Goal: Task Accomplishment & Management: Use online tool/utility

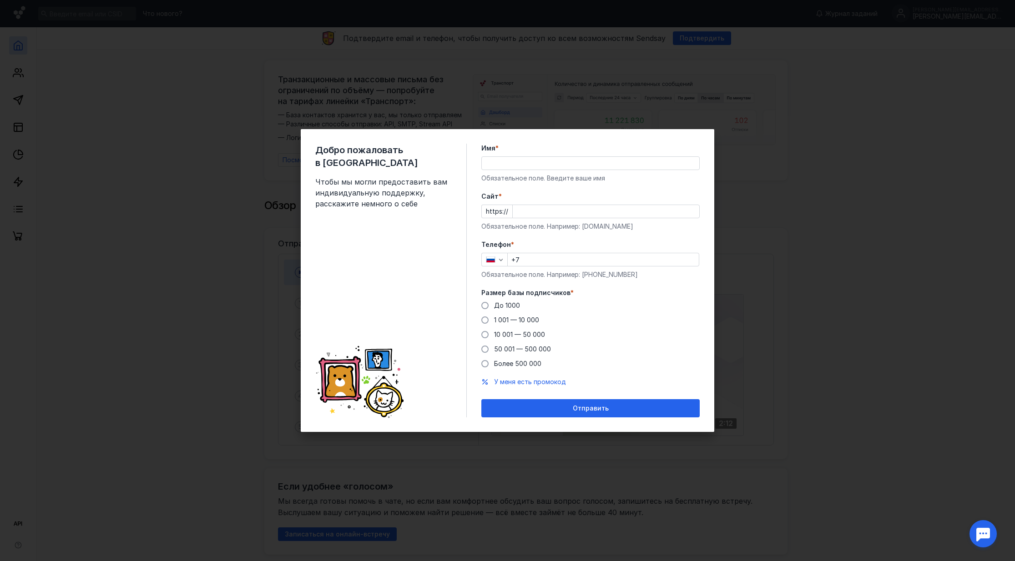
click at [607, 166] on input "Имя *" at bounding box center [590, 163] width 217 height 13
type input "[PERSON_NAME]"
type input "[DOMAIN_NAME]"
click at [605, 262] on input "+7" at bounding box center [603, 259] width 191 height 13
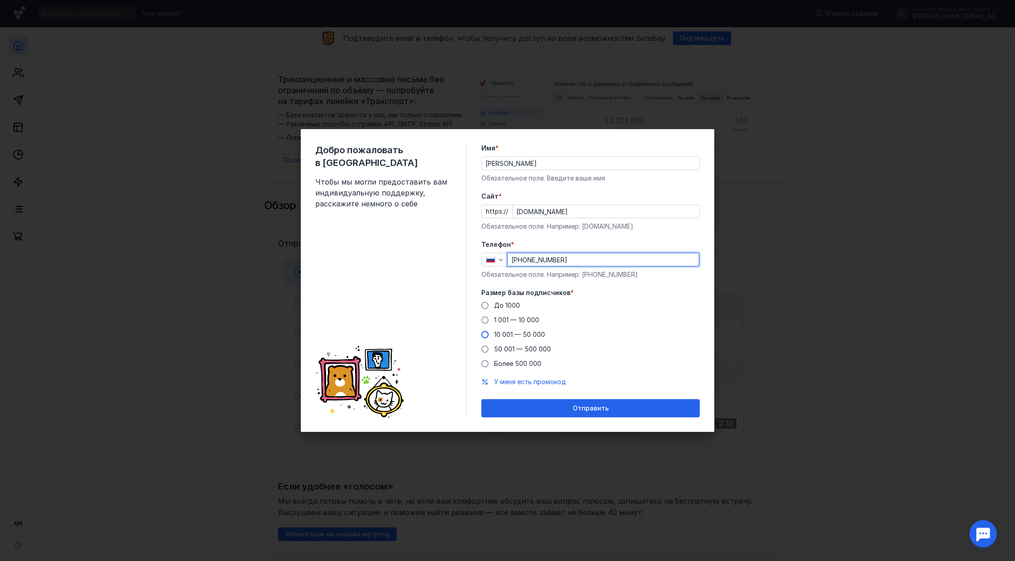
type input "[PHONE_NUMBER]"
click at [508, 334] on span "10 001 — 50 000" at bounding box center [519, 335] width 51 height 8
click at [0, 0] on input "10 001 — 50 000" at bounding box center [0, 0] width 0 height 0
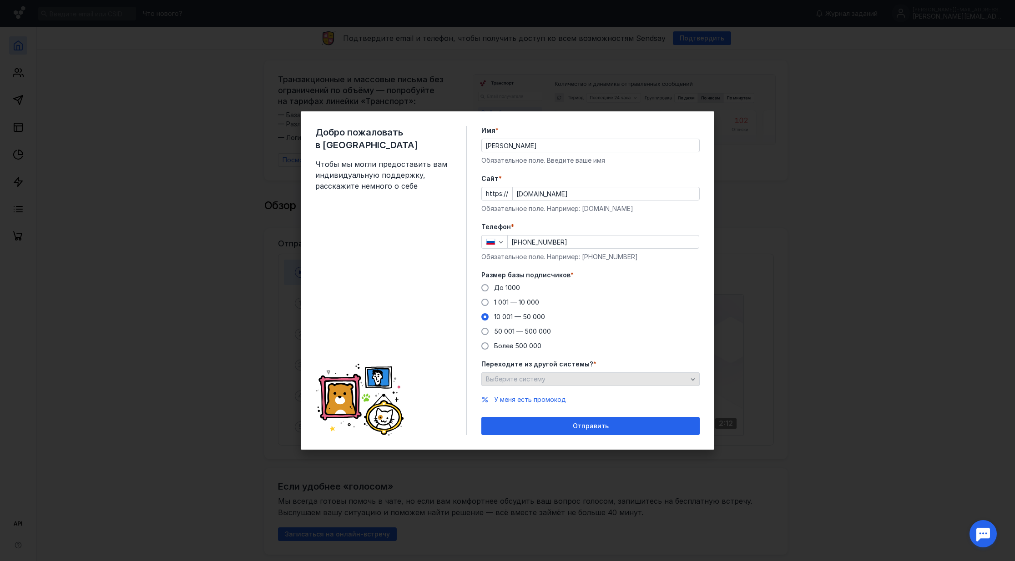
click at [547, 380] on div "Выберите систему" at bounding box center [587, 380] width 206 height 8
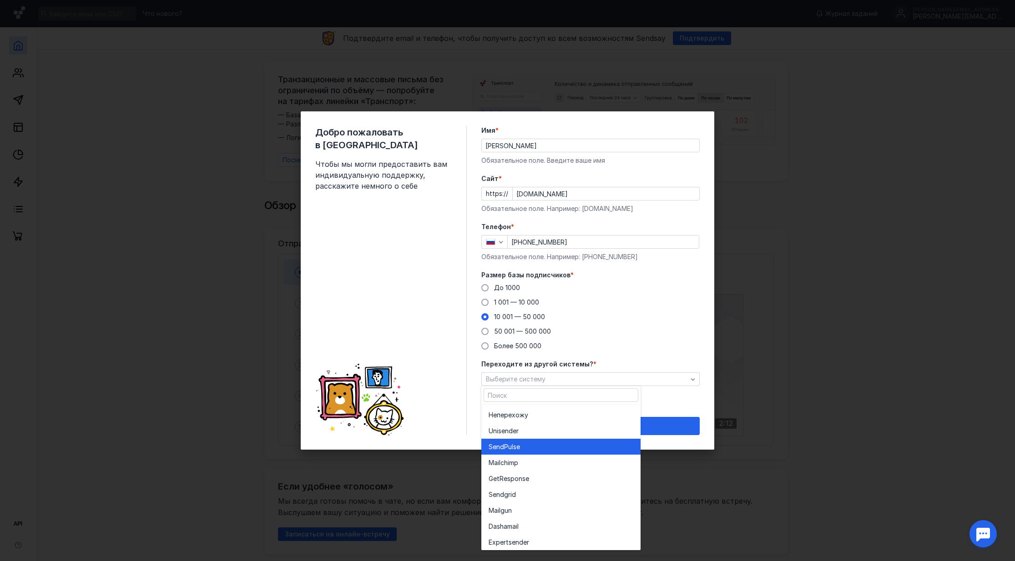
click at [540, 450] on div "SendPuls e" at bounding box center [561, 447] width 145 height 9
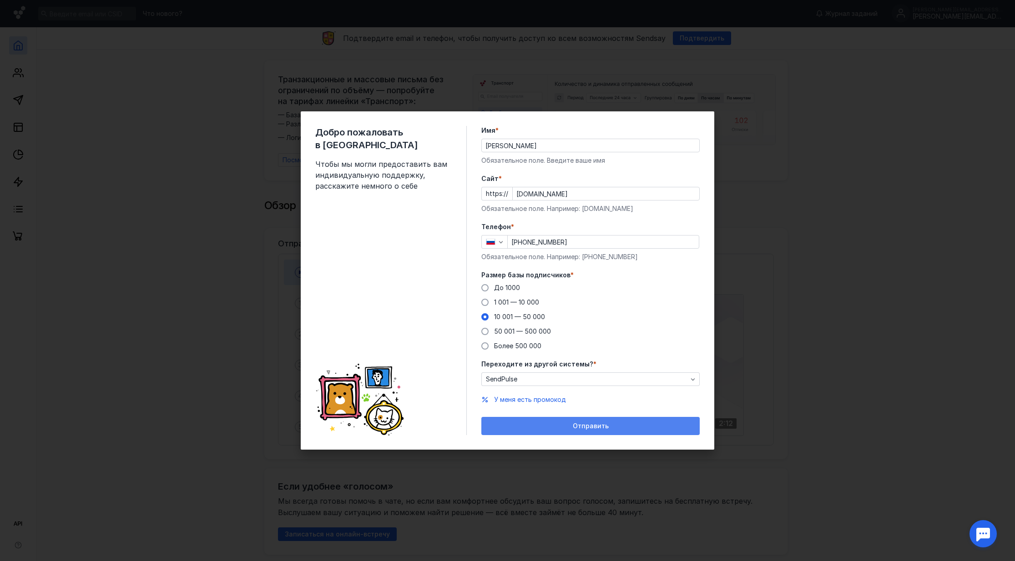
click at [542, 423] on div "Отправить" at bounding box center [590, 427] width 209 height 8
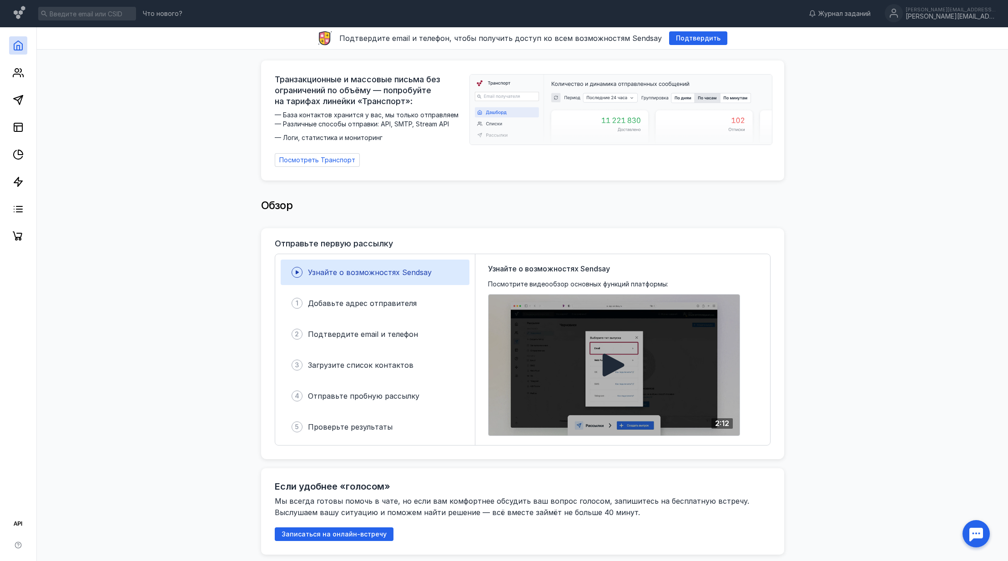
click at [615, 365] on icon at bounding box center [614, 365] width 22 height 23
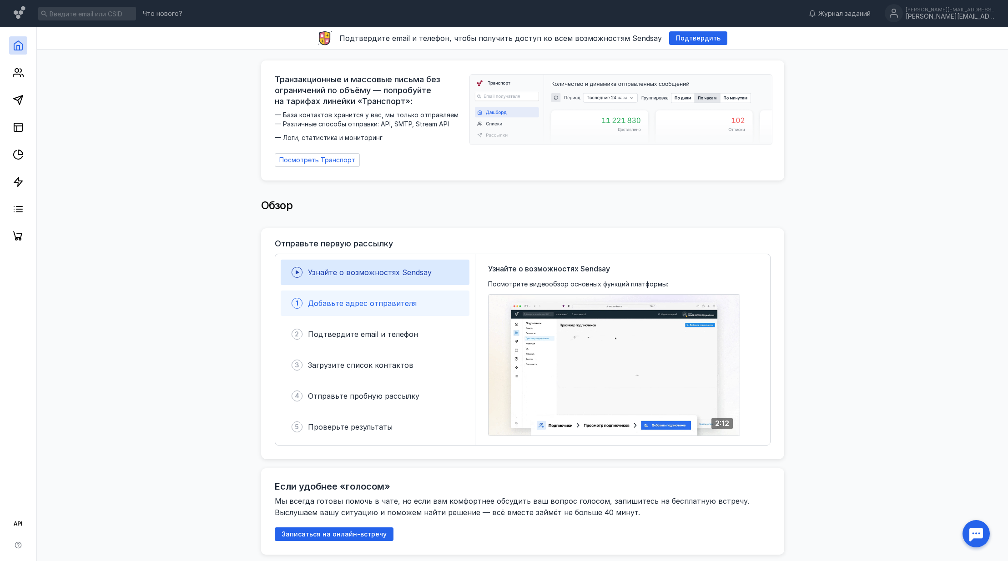
click at [397, 300] on span "Добавьте адрес отправителя" at bounding box center [362, 303] width 109 height 9
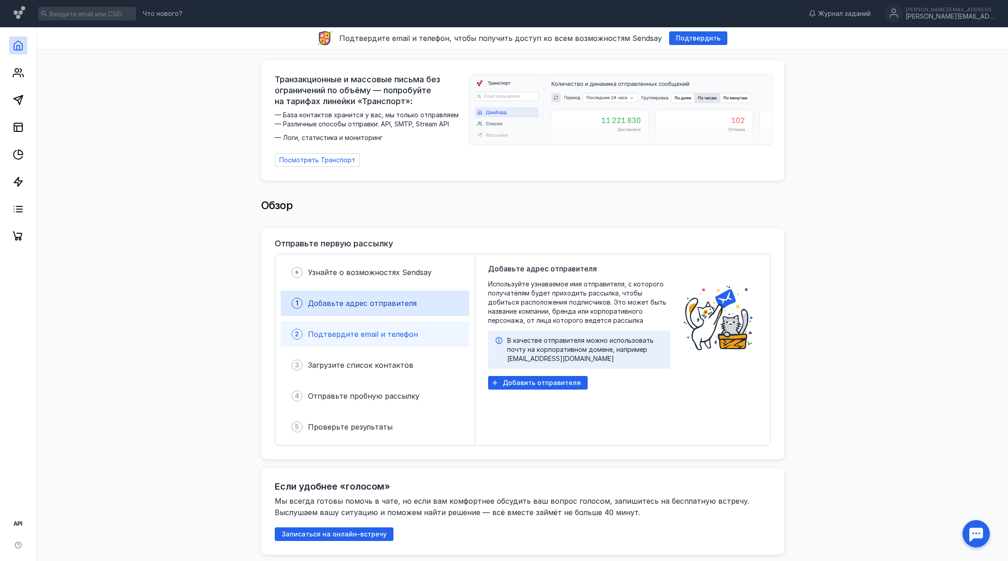
click at [401, 330] on span "Подтвердите email и телефон" at bounding box center [363, 334] width 110 height 9
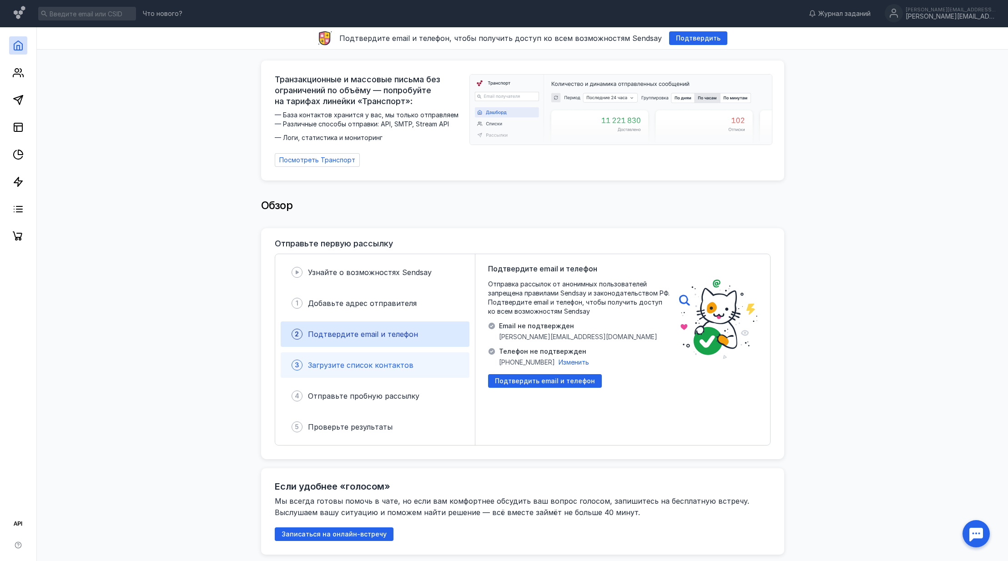
click at [407, 353] on div "3 Загрузите список контактов" at bounding box center [375, 365] width 189 height 25
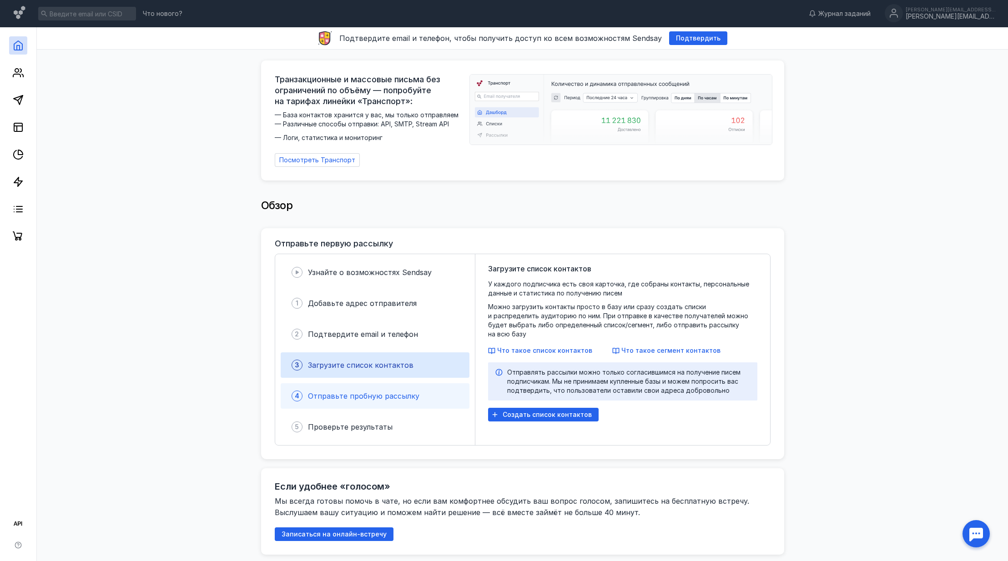
click at [405, 383] on div "4 Отправьте пробную рассылку" at bounding box center [375, 395] width 189 height 25
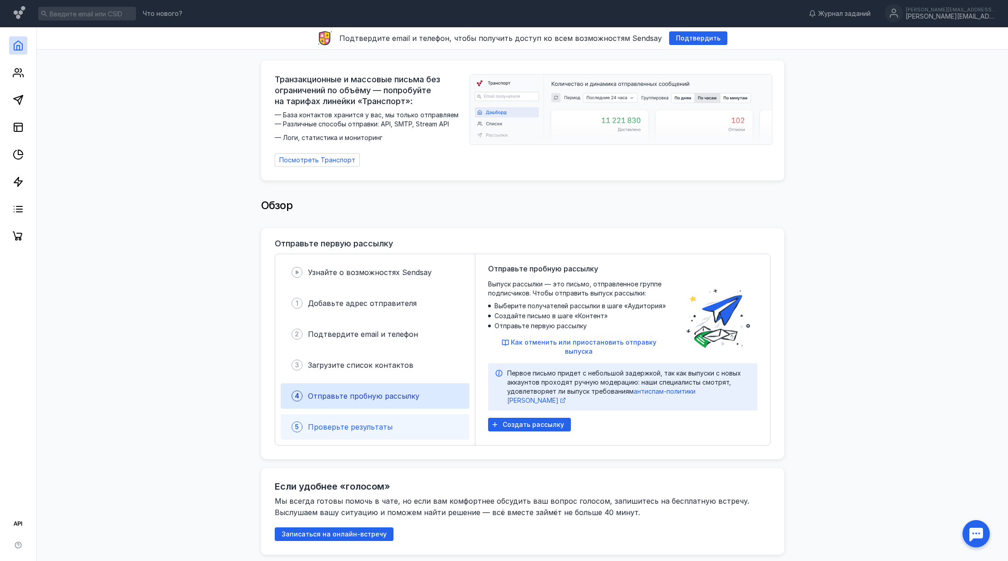
click at [397, 420] on div "5 Проверьте результаты" at bounding box center [375, 426] width 189 height 25
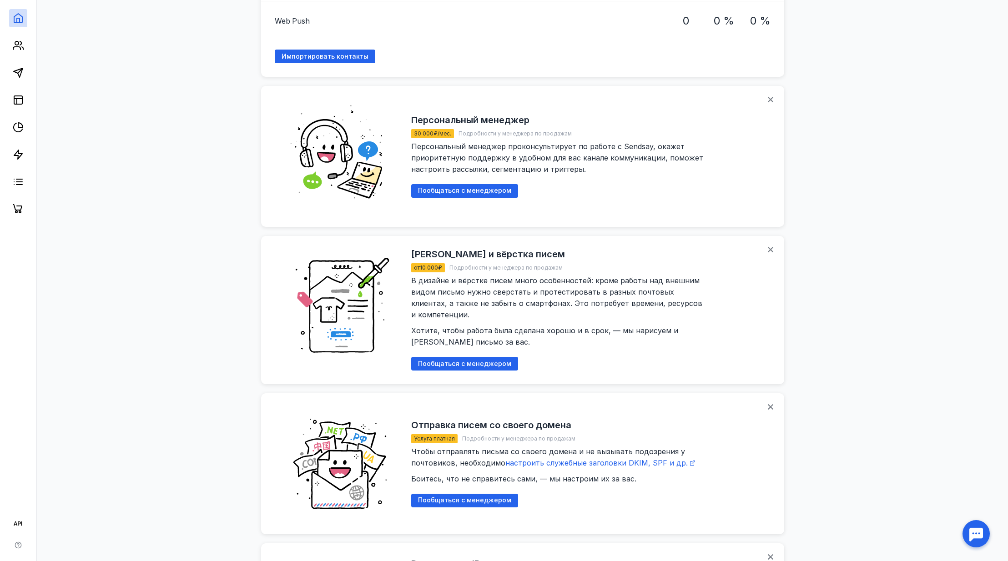
scroll to position [676, 0]
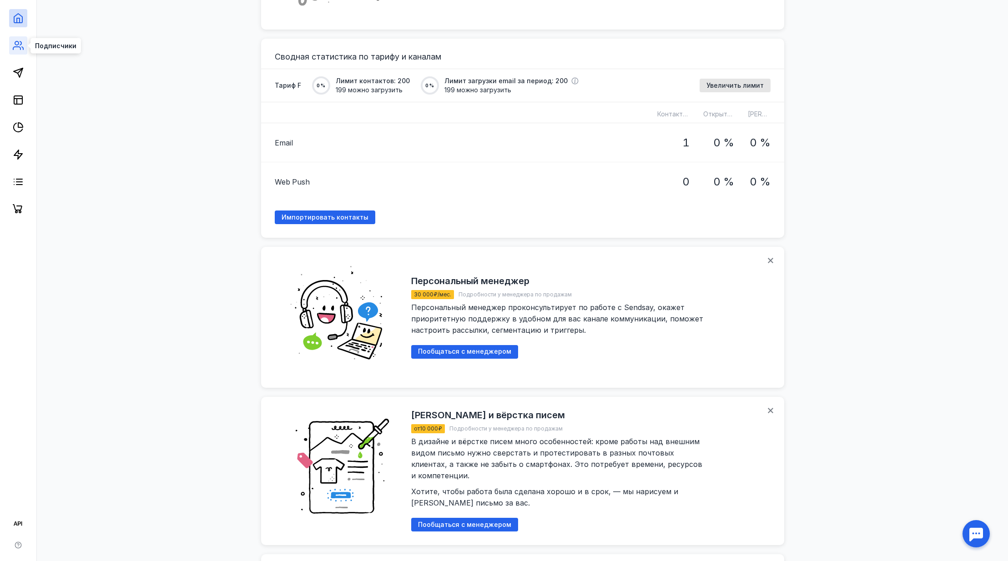
click at [15, 47] on icon at bounding box center [16, 48] width 7 height 3
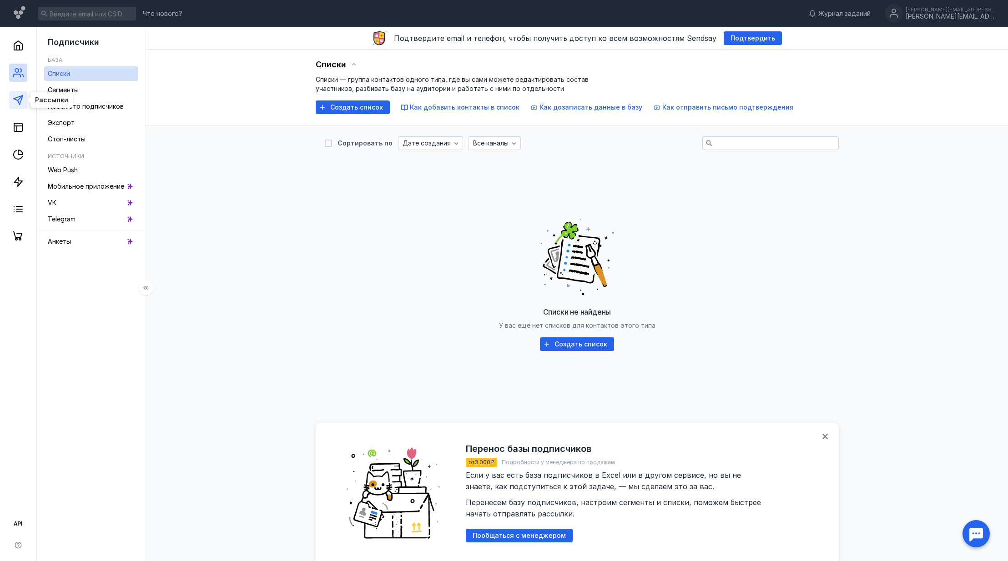
click at [20, 98] on line at bounding box center [20, 98] width 5 height 5
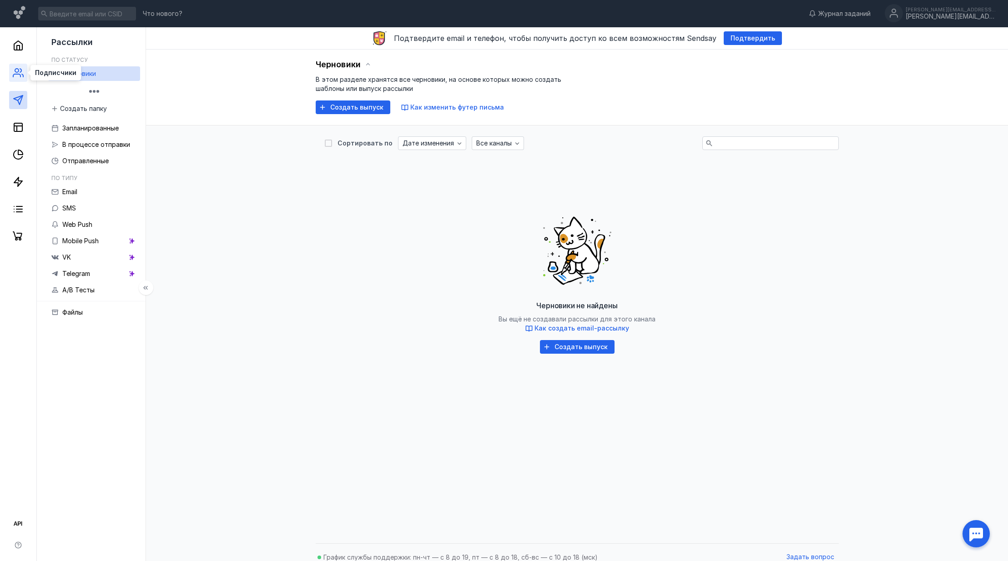
click at [19, 70] on icon at bounding box center [18, 72] width 11 height 11
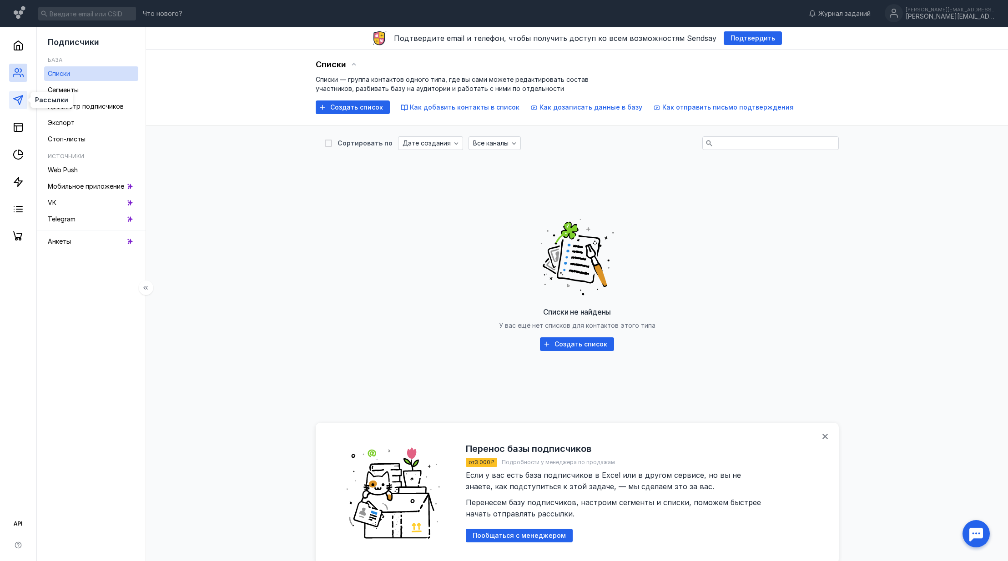
click at [18, 96] on polygon at bounding box center [18, 100] width 9 height 9
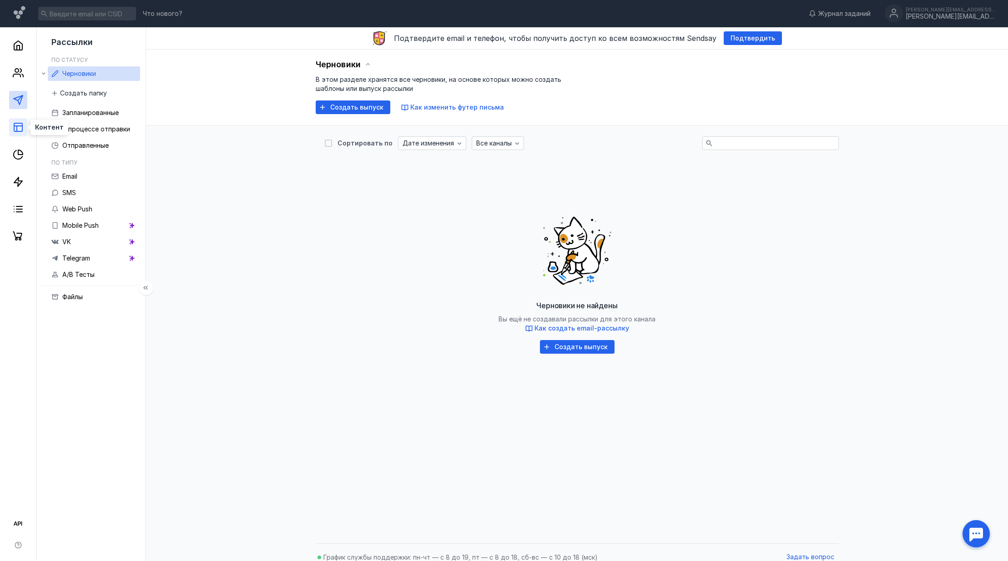
click at [21, 127] on icon at bounding box center [18, 127] width 11 height 11
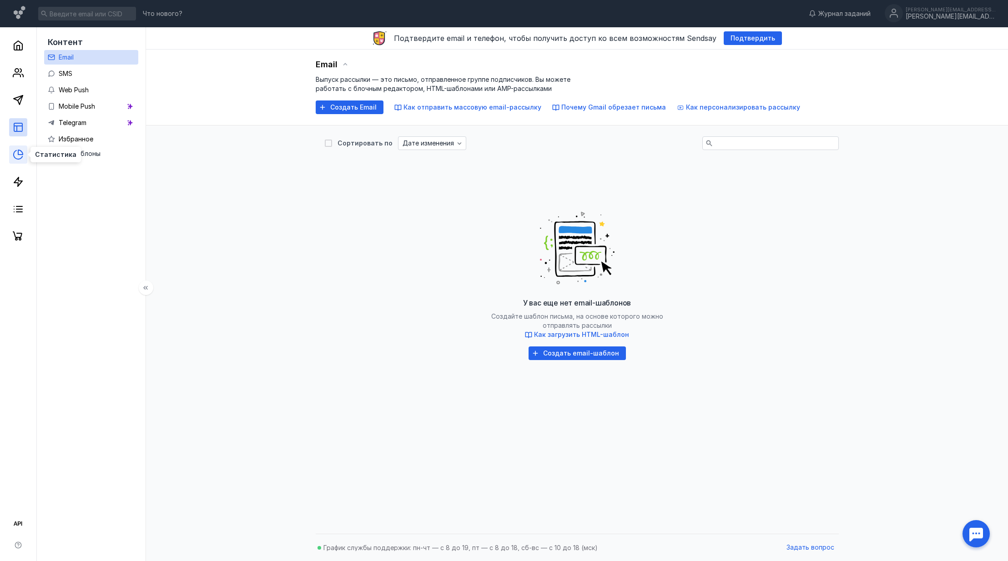
click at [20, 151] on icon at bounding box center [18, 154] width 11 height 11
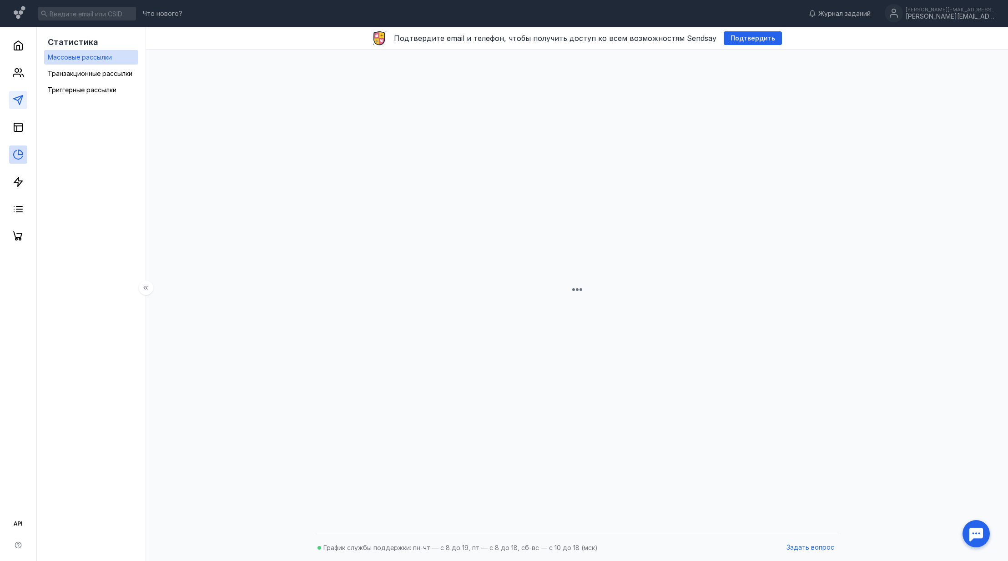
click at [19, 106] on link at bounding box center [18, 100] width 18 height 18
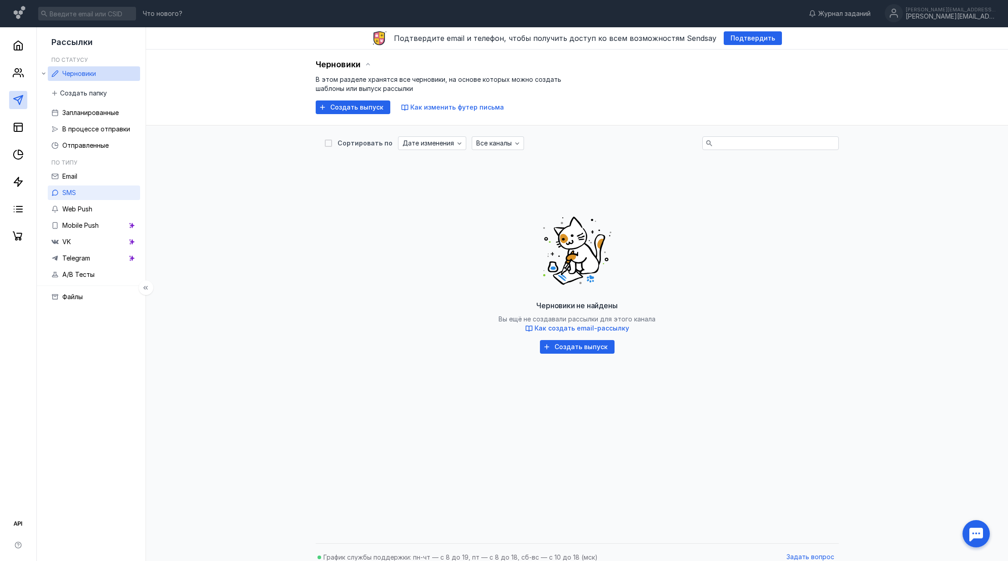
click at [90, 195] on link "SMS" at bounding box center [94, 193] width 92 height 15
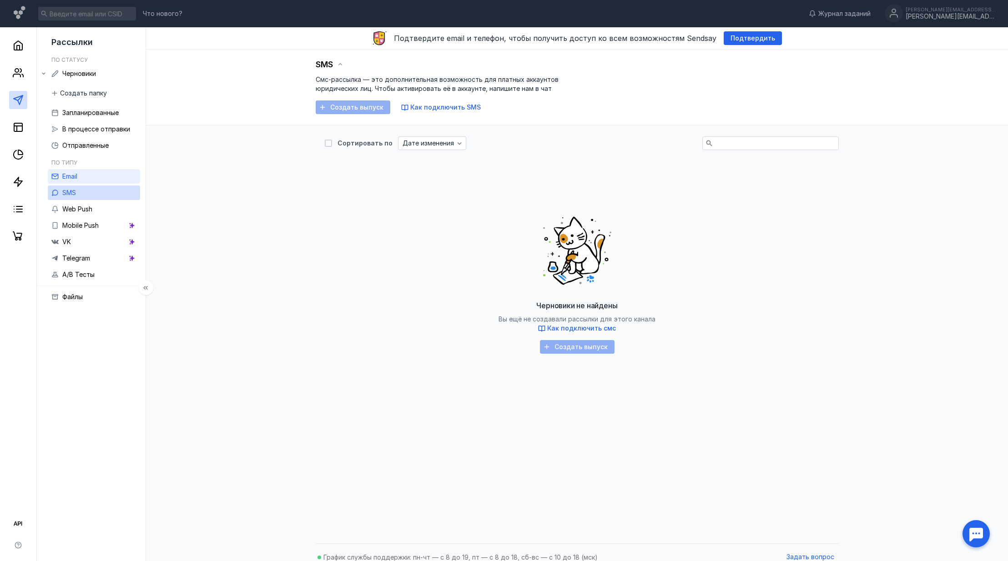
click at [92, 174] on link "Email" at bounding box center [94, 176] width 92 height 15
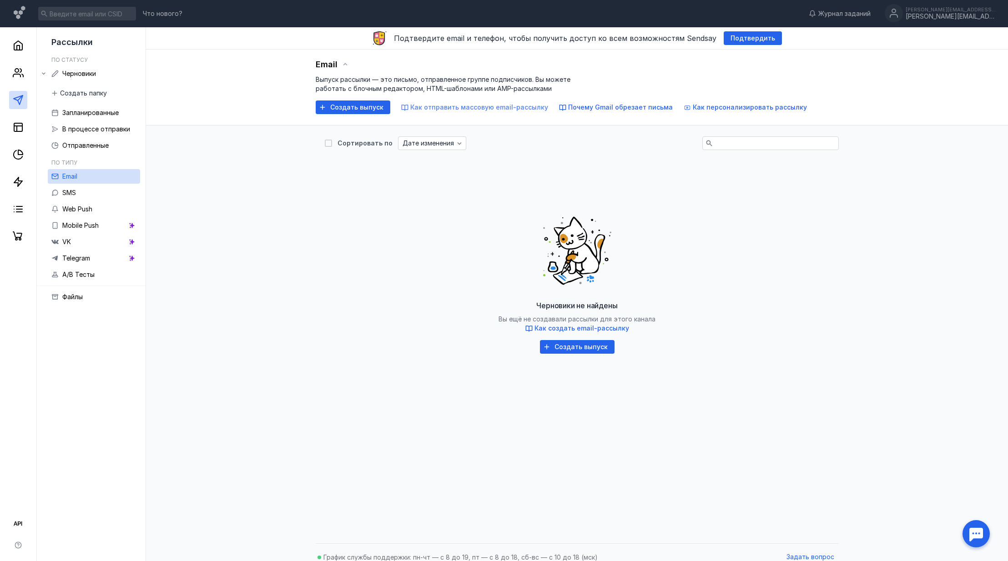
click at [515, 107] on span "Как отправить массовую email-рассылку" at bounding box center [479, 107] width 138 height 8
click at [108, 214] on link "Web Push" at bounding box center [94, 209] width 92 height 15
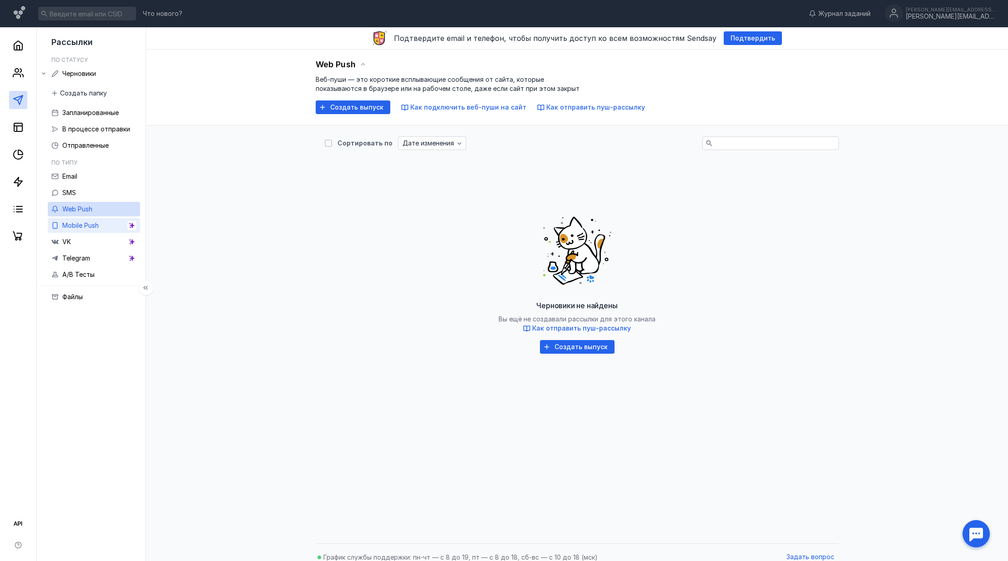
click at [95, 230] on div "Mobile Push" at bounding box center [80, 225] width 36 height 11
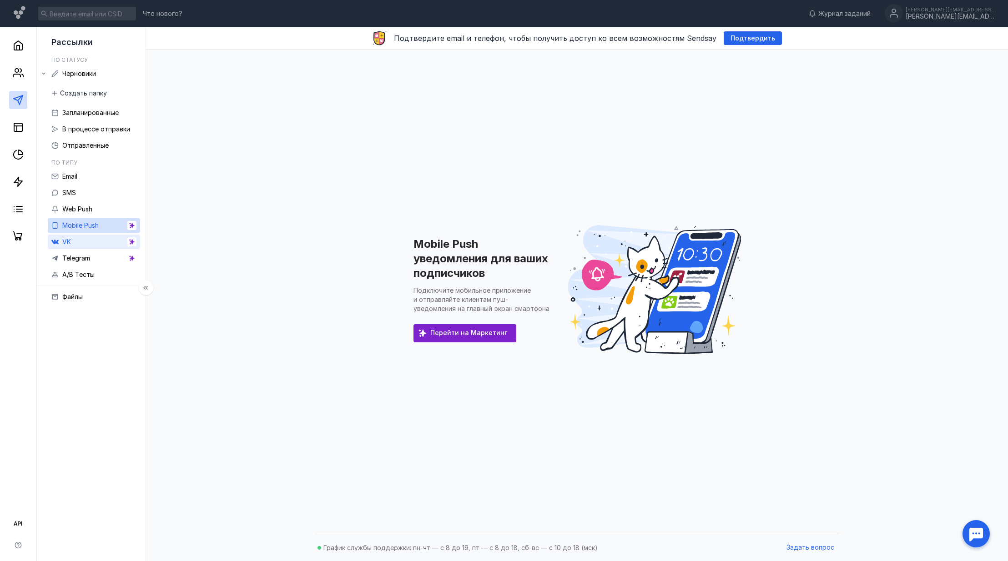
click at [94, 239] on link "VK" at bounding box center [94, 242] width 92 height 15
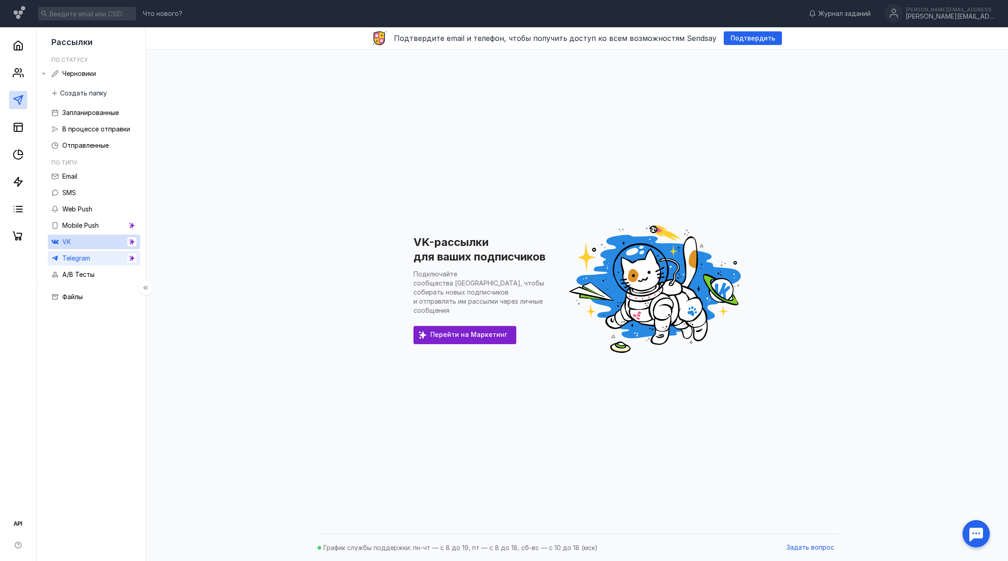
click at [98, 263] on link "Telegram" at bounding box center [94, 258] width 92 height 15
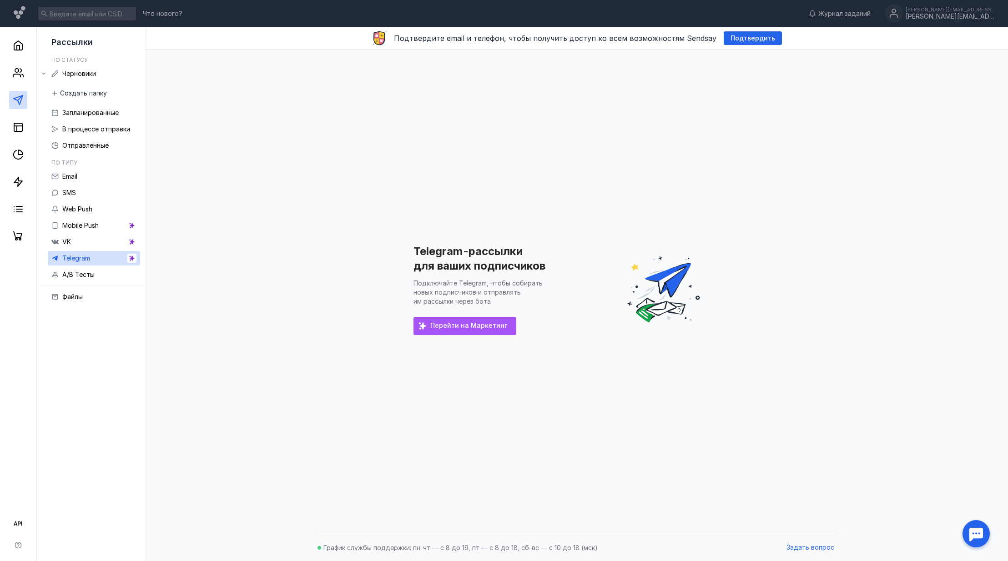
click at [494, 327] on span "Перейти на Маркетинг" at bounding box center [468, 326] width 77 height 8
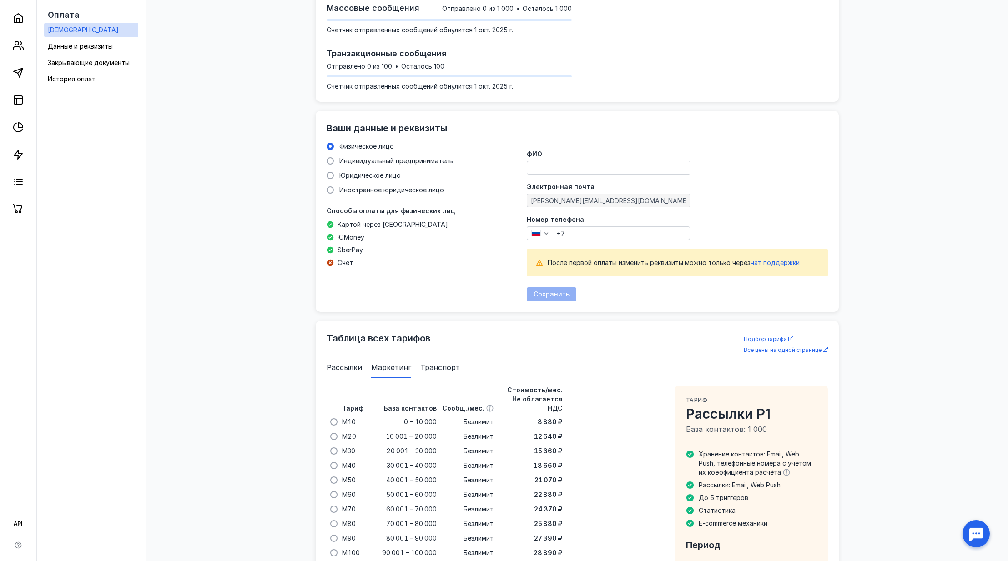
scroll to position [459, 0]
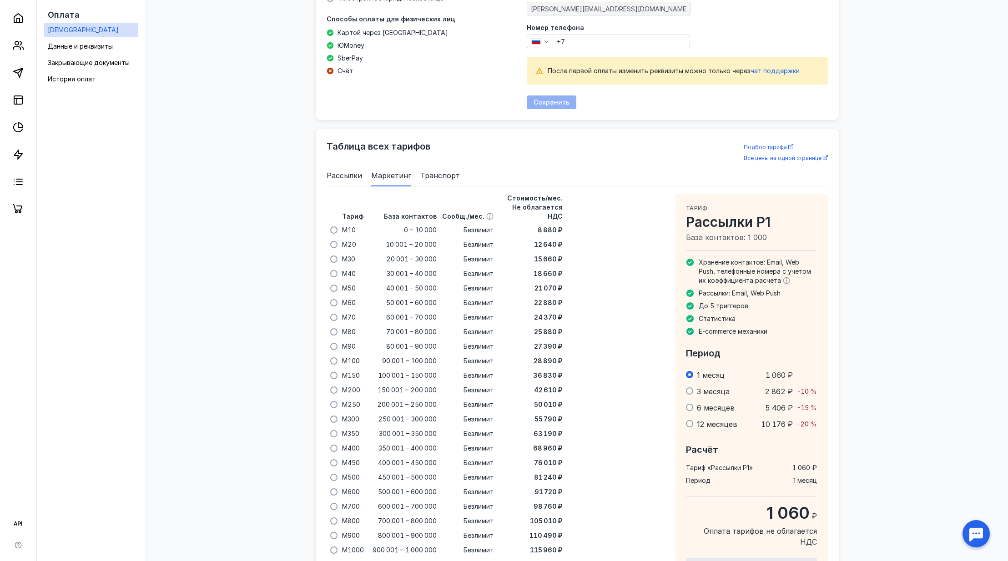
click at [354, 175] on span "Рассылки" at bounding box center [344, 175] width 35 height 11
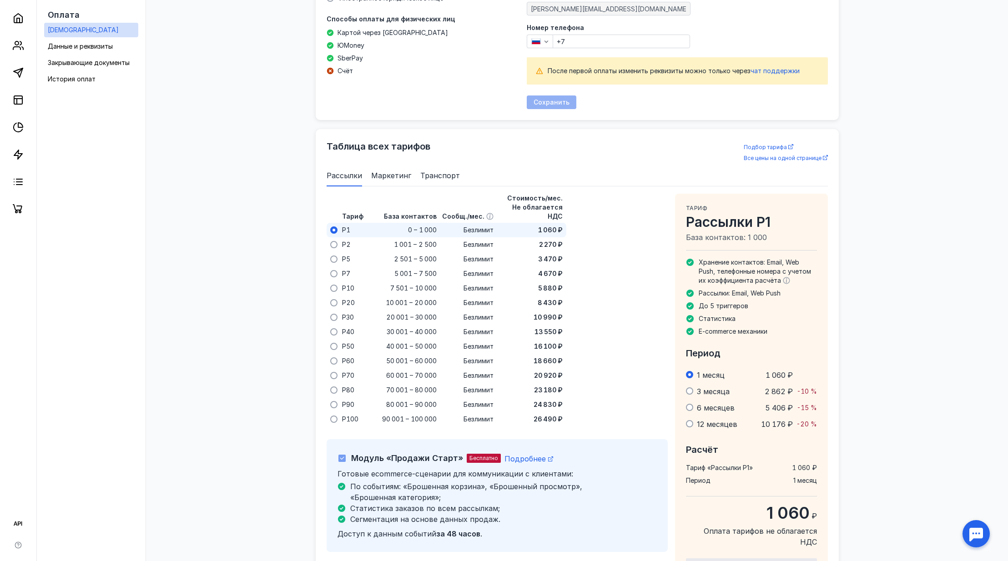
click at [387, 173] on span "Маркетинг" at bounding box center [391, 175] width 40 height 11
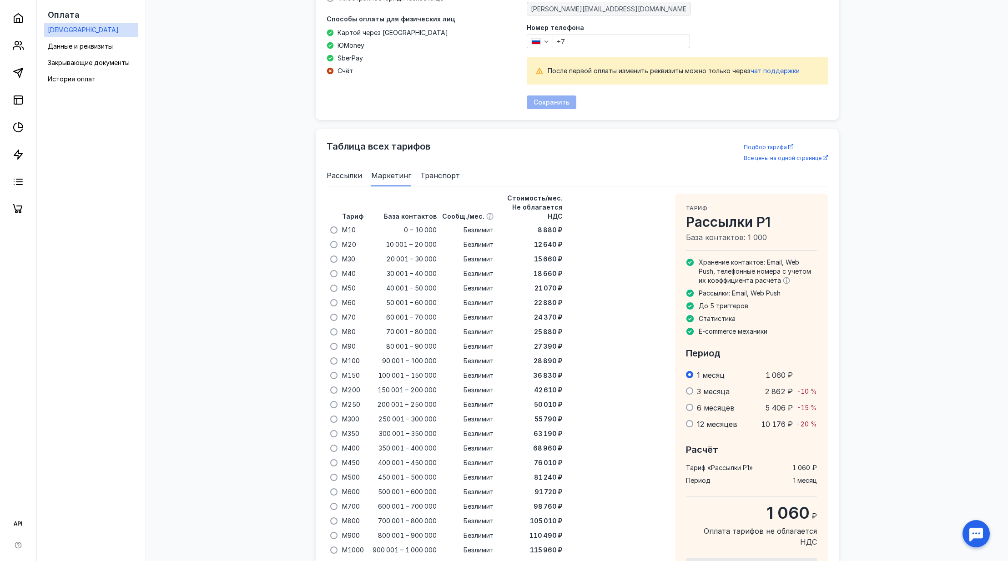
click at [444, 174] on span "Транспорт" at bounding box center [440, 175] width 40 height 11
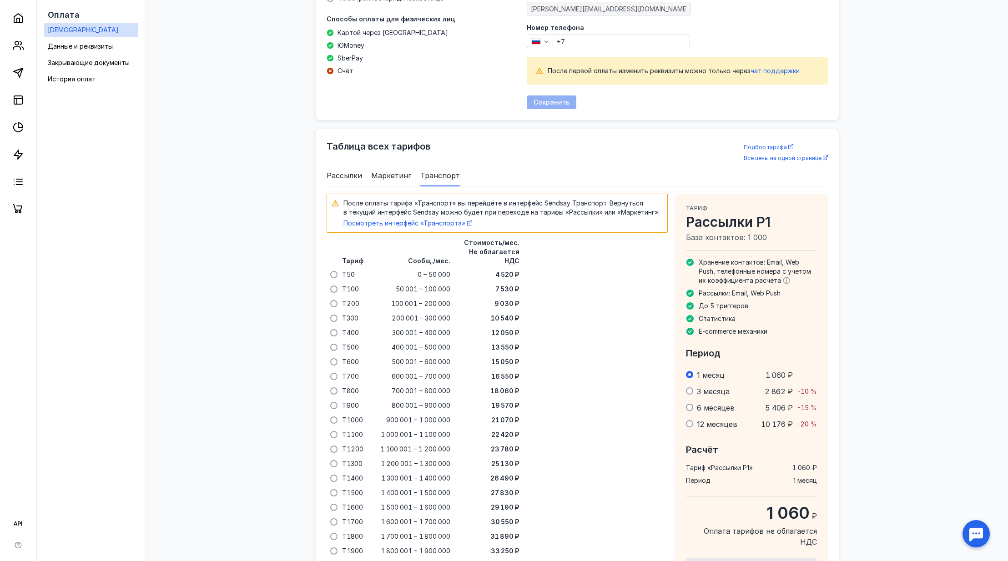
click at [383, 170] on span "Маркетинг" at bounding box center [391, 175] width 40 height 11
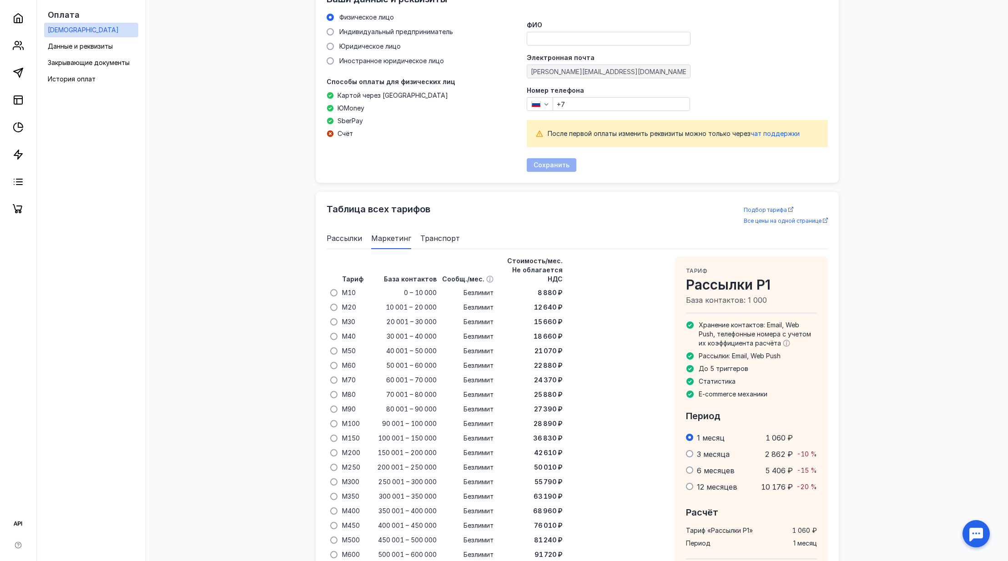
scroll to position [0, 0]
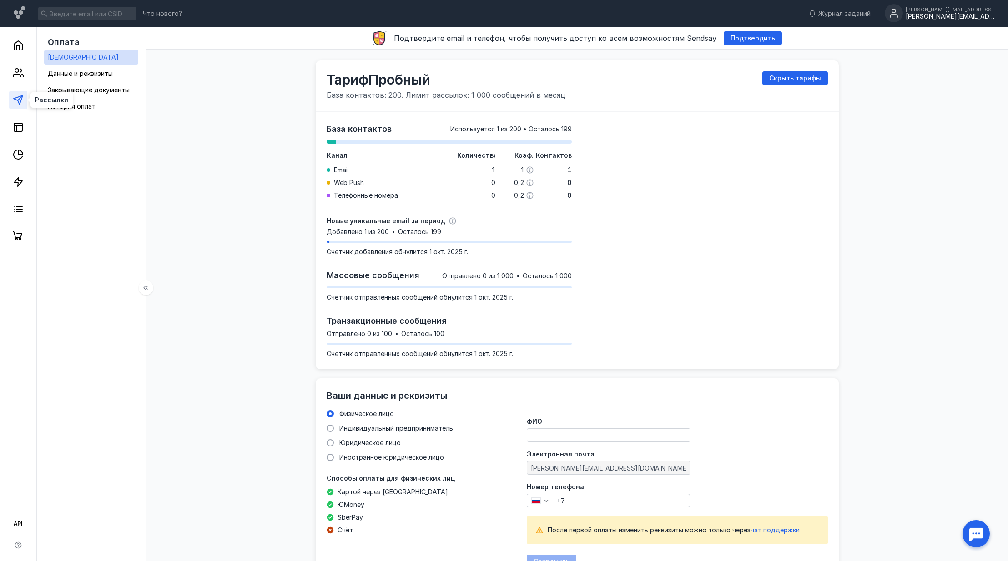
click at [17, 98] on icon at bounding box center [18, 100] width 11 height 11
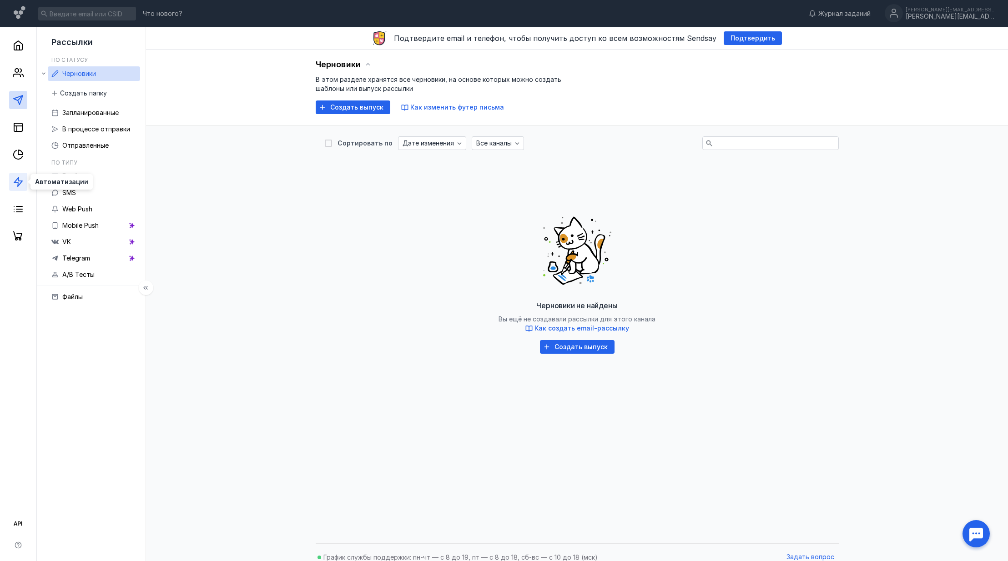
click at [19, 177] on icon at bounding box center [18, 182] width 11 height 11
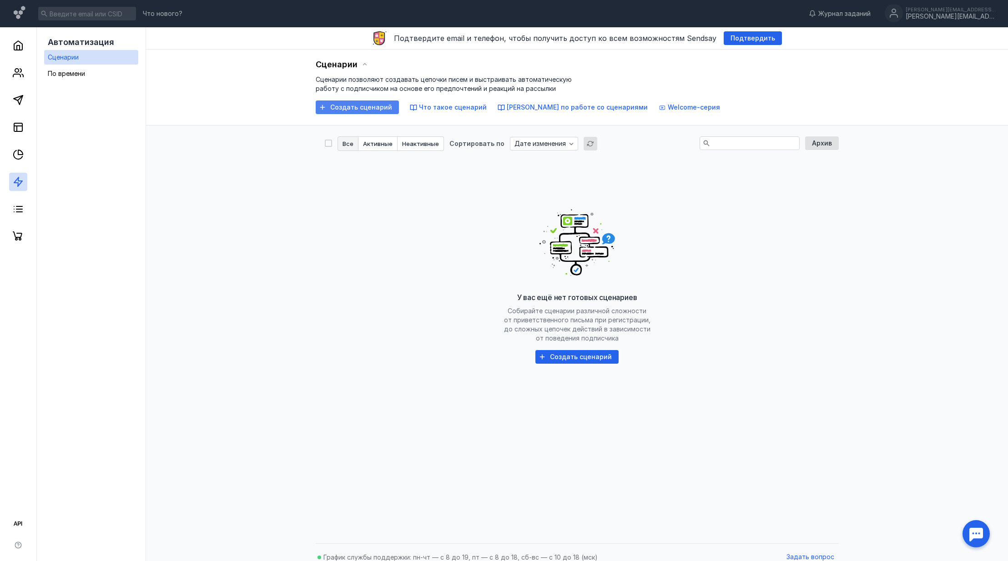
click at [386, 103] on div "Создать сценарий" at bounding box center [357, 108] width 83 height 14
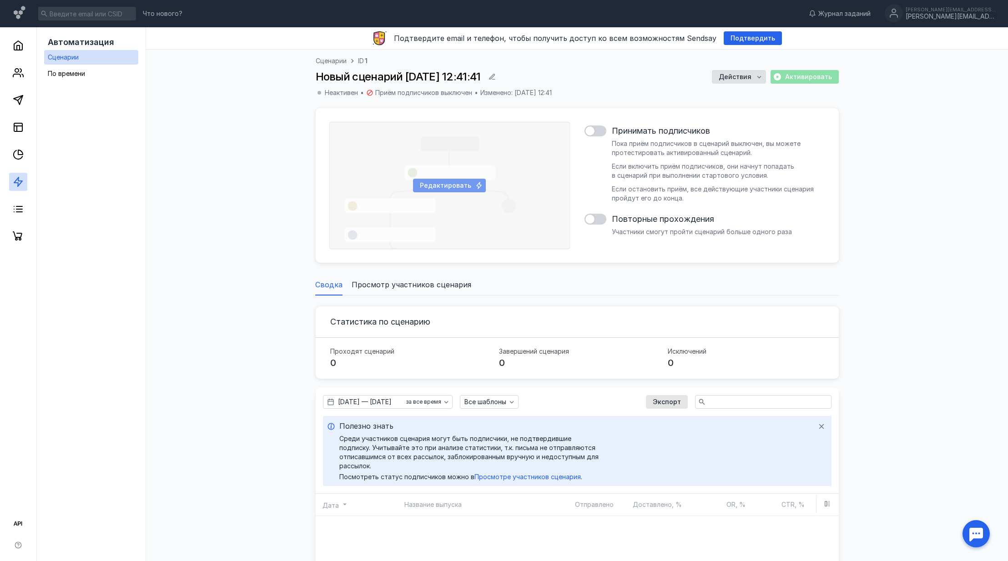
click at [462, 182] on span "Редактировать" at bounding box center [445, 186] width 51 height 8
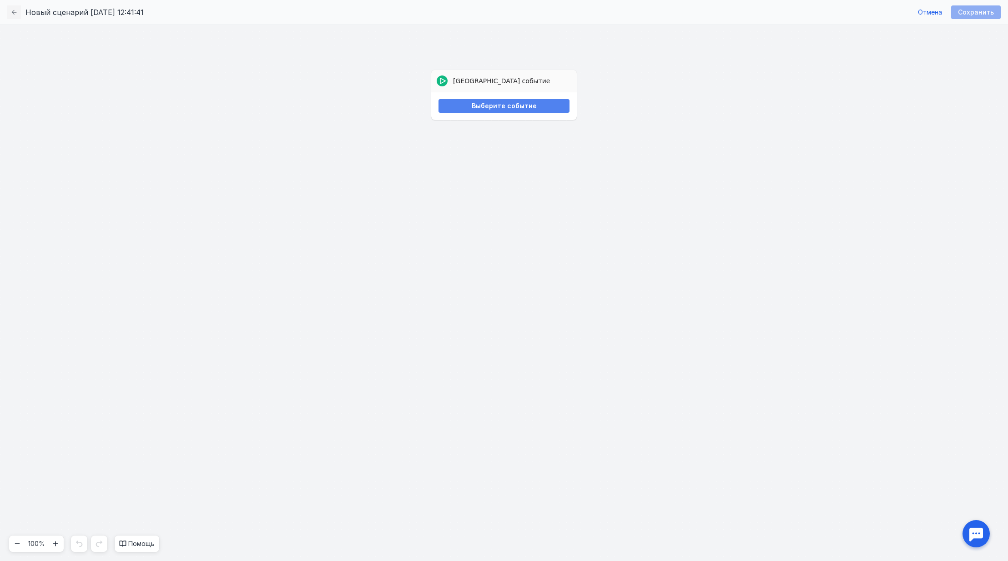
click at [505, 104] on span "Выберите событие" at bounding box center [504, 106] width 65 height 8
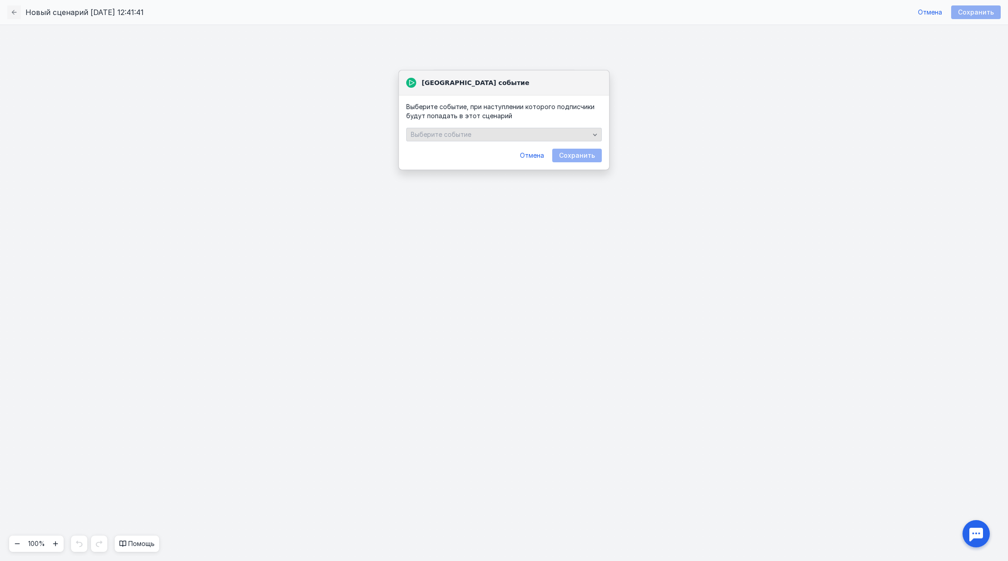
click at [495, 135] on div "Выберите событие" at bounding box center [500, 135] width 183 height 8
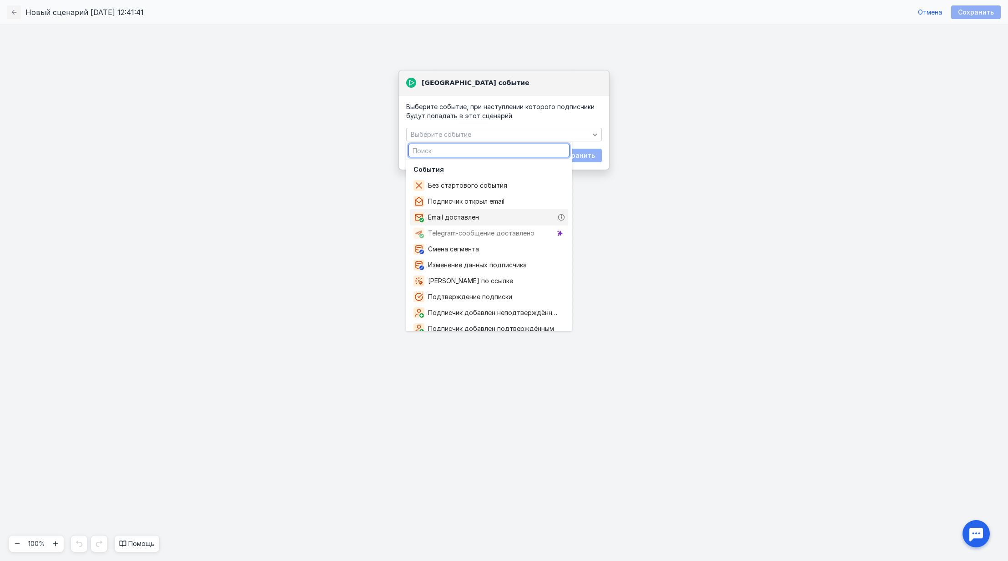
click at [499, 216] on div "Email доставлен" at bounding box center [489, 217] width 158 height 16
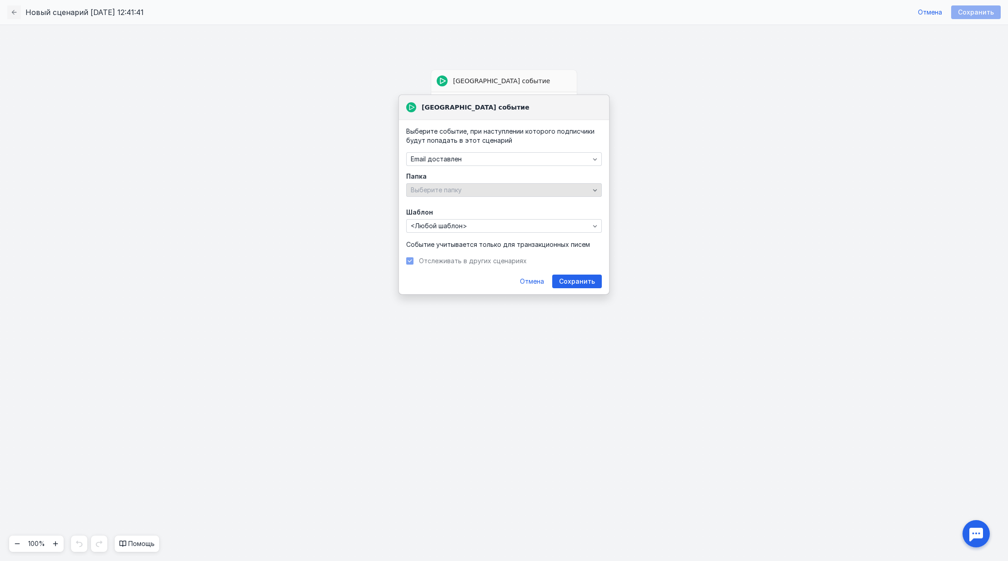
click at [486, 192] on div "Выберите папку" at bounding box center [500, 191] width 183 height 8
click at [483, 202] on div "Все папк и" at bounding box center [486, 207] width 145 height 16
click at [460, 221] on div "<Любой шаблон>" at bounding box center [504, 226] width 196 height 14
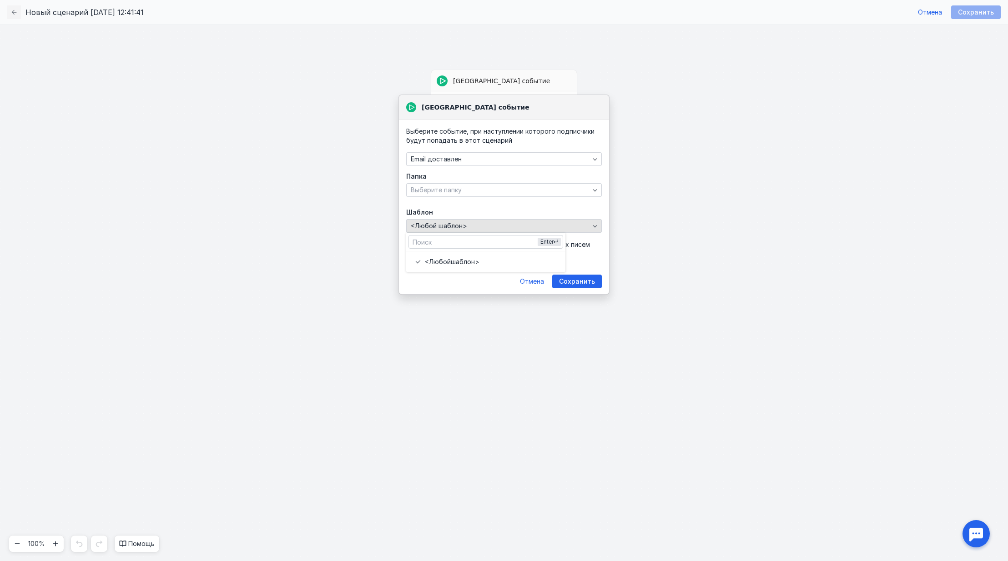
click at [483, 222] on div "<Любой шаблон>" at bounding box center [504, 226] width 196 height 14
click at [575, 282] on span "Сохранить" at bounding box center [577, 282] width 36 height 8
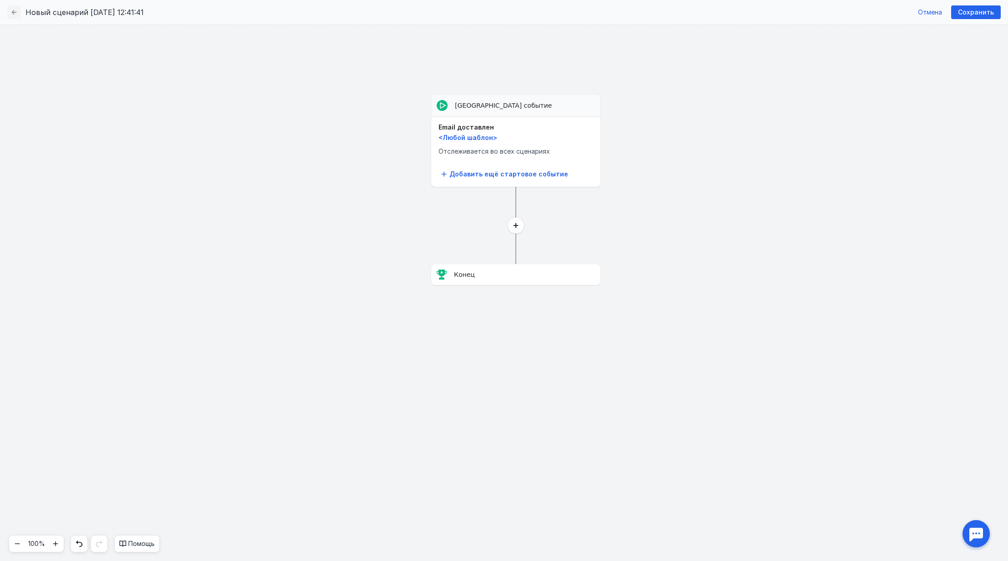
click at [518, 227] on circle at bounding box center [516, 225] width 16 height 16
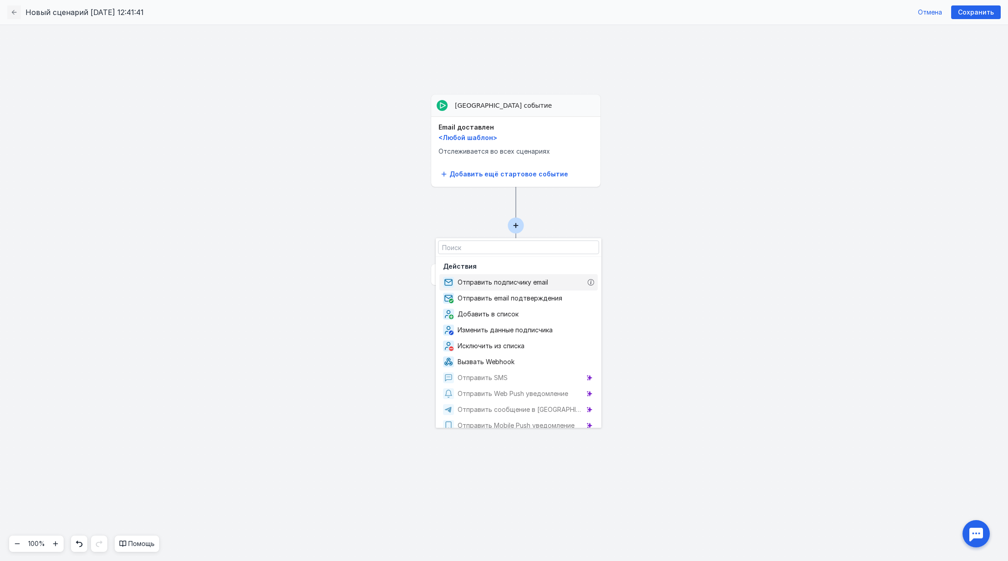
click at [496, 287] on div "Отправить подписчику email" at bounding box center [497, 282] width 109 height 11
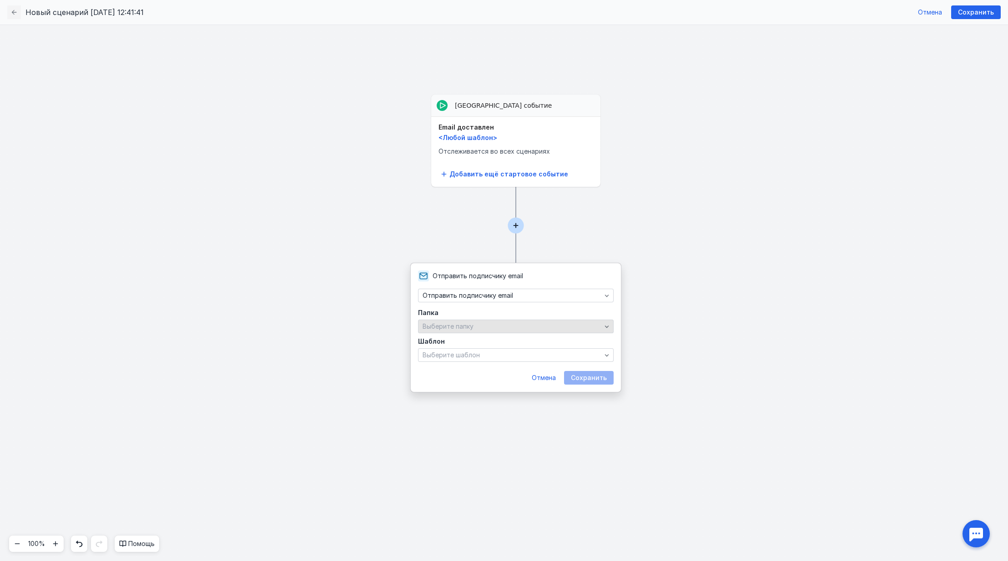
click at [495, 323] on div "Выберите папку" at bounding box center [511, 327] width 183 height 8
click at [493, 338] on div "Все папк и" at bounding box center [497, 344] width 145 height 16
click at [492, 360] on div "Выберите шаблон" at bounding box center [516, 355] width 196 height 14
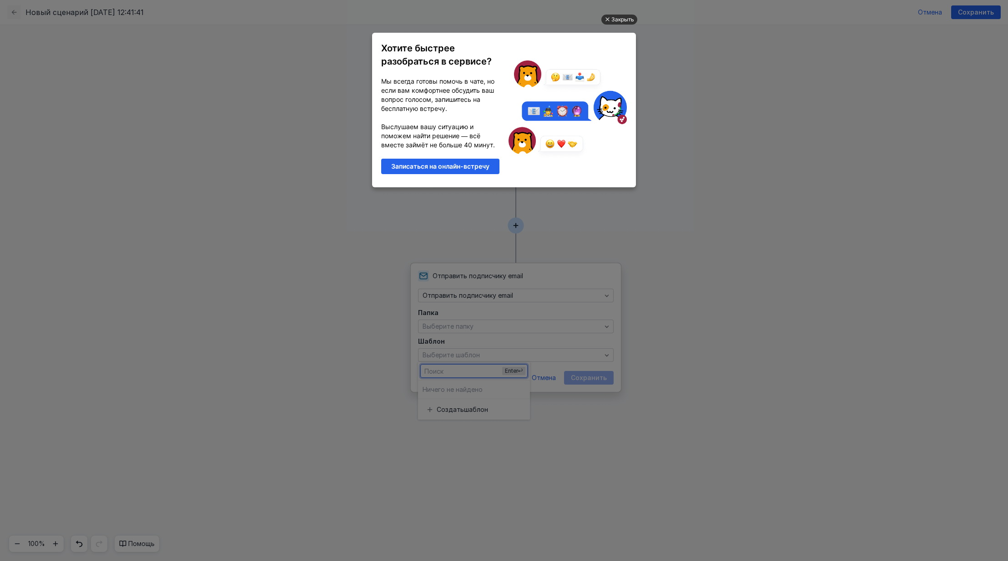
click at [610, 21] on div "Закрыть" at bounding box center [619, 20] width 36 height 10
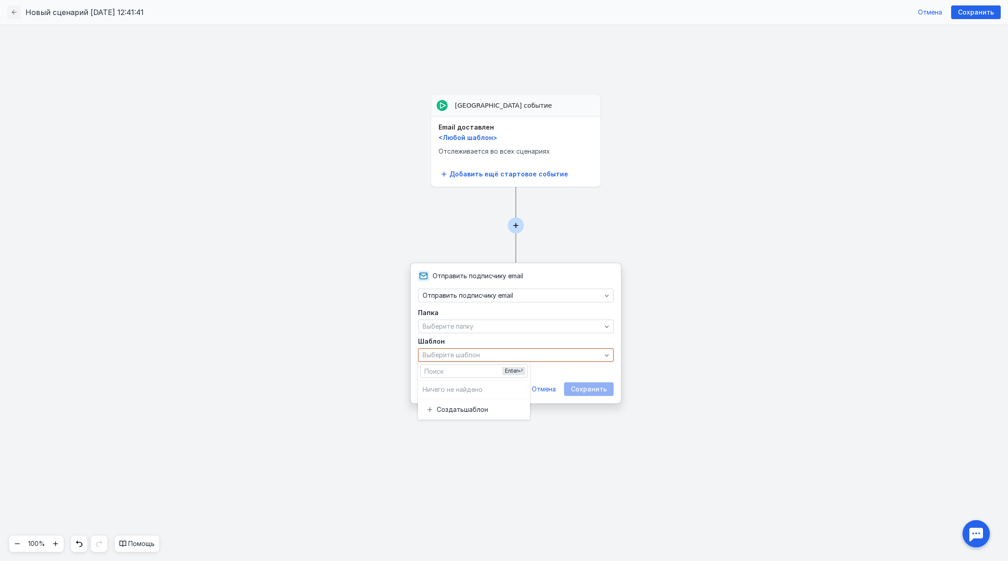
click at [596, 374] on form "Папка Выберите папку Шаблон Выберите шаблон Необходимо заполнить поле Отмена Со…" at bounding box center [516, 353] width 196 height 86
click at [596, 386] on div "Сохранить" at bounding box center [589, 390] width 50 height 14
click at [503, 346] on label "Шаблон" at bounding box center [516, 341] width 196 height 9
click at [493, 359] on div "Выберите шаблон" at bounding box center [511, 356] width 183 height 8
click at [464, 411] on span "шаблон" at bounding box center [476, 409] width 24 height 9
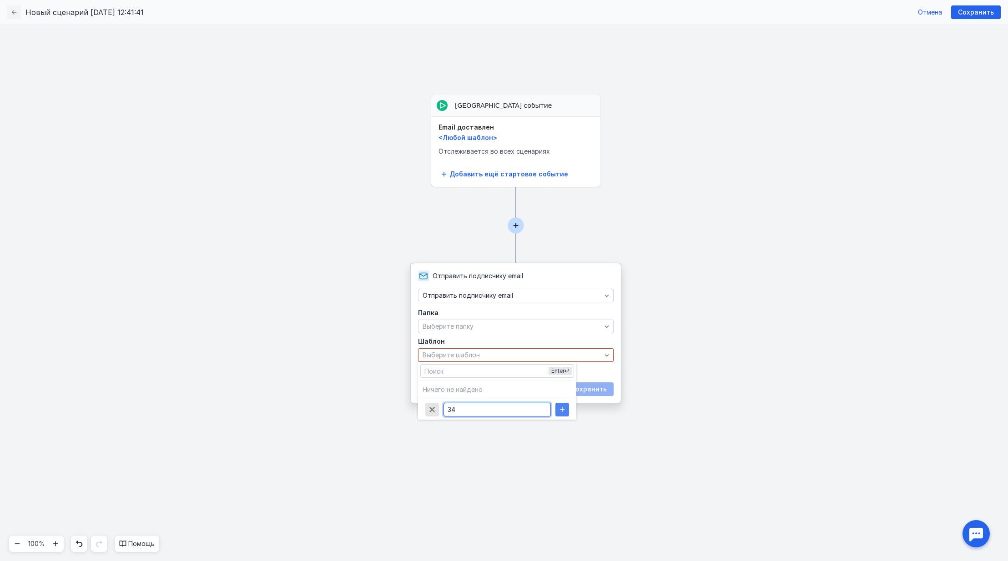
type input "34"
click at [559, 412] on icon "button" at bounding box center [562, 409] width 7 height 7
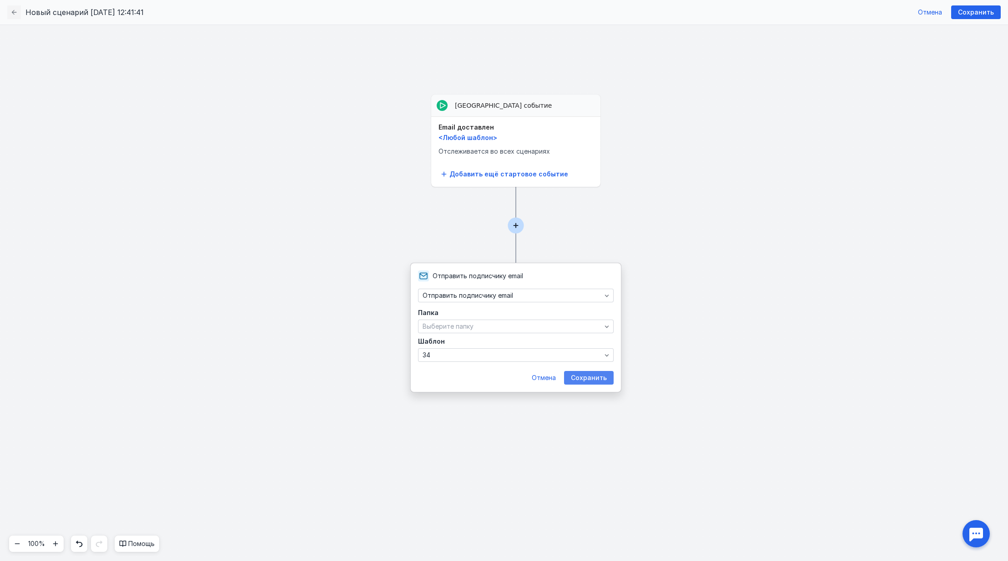
click at [597, 381] on span "Сохранить" at bounding box center [589, 378] width 36 height 8
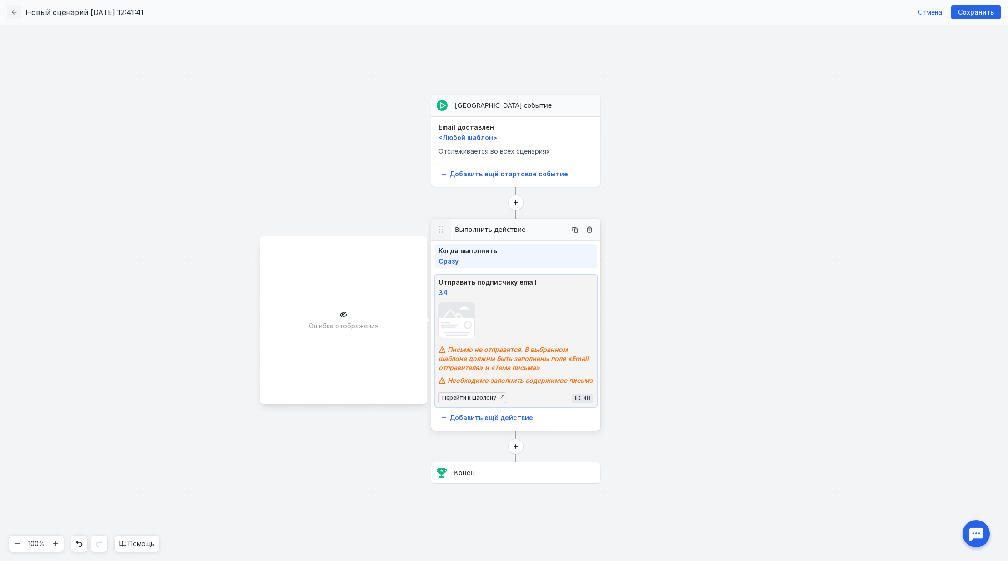
click at [458, 310] on img at bounding box center [456, 319] width 35 height 33
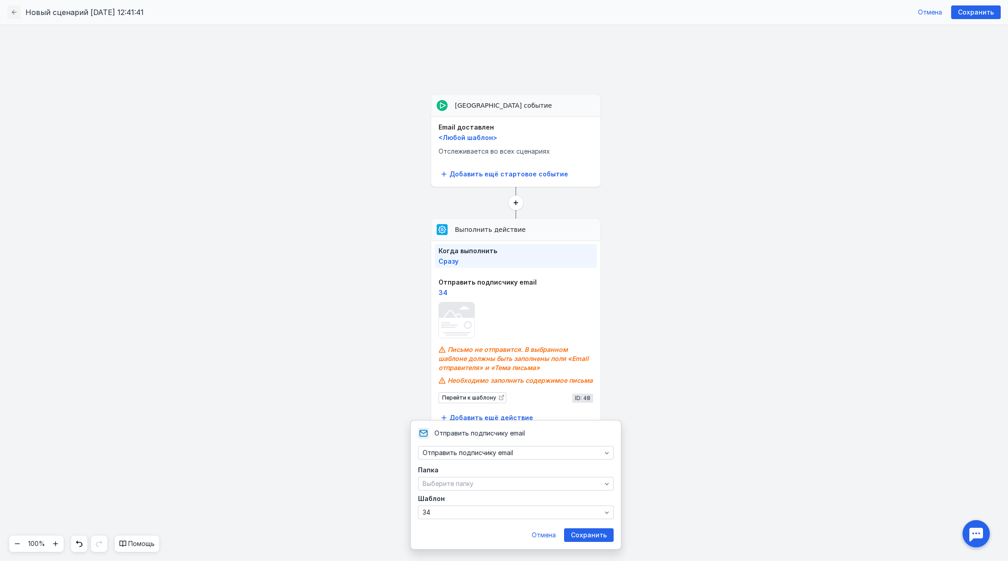
click at [585, 535] on span "Сохранить" at bounding box center [589, 536] width 36 height 8
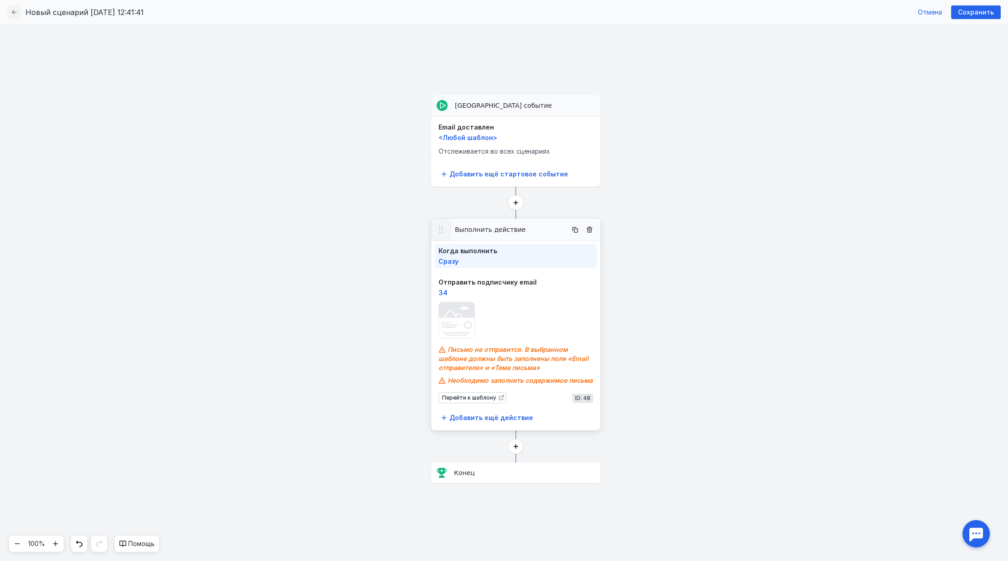
click at [447, 235] on div at bounding box center [441, 230] width 20 height 22
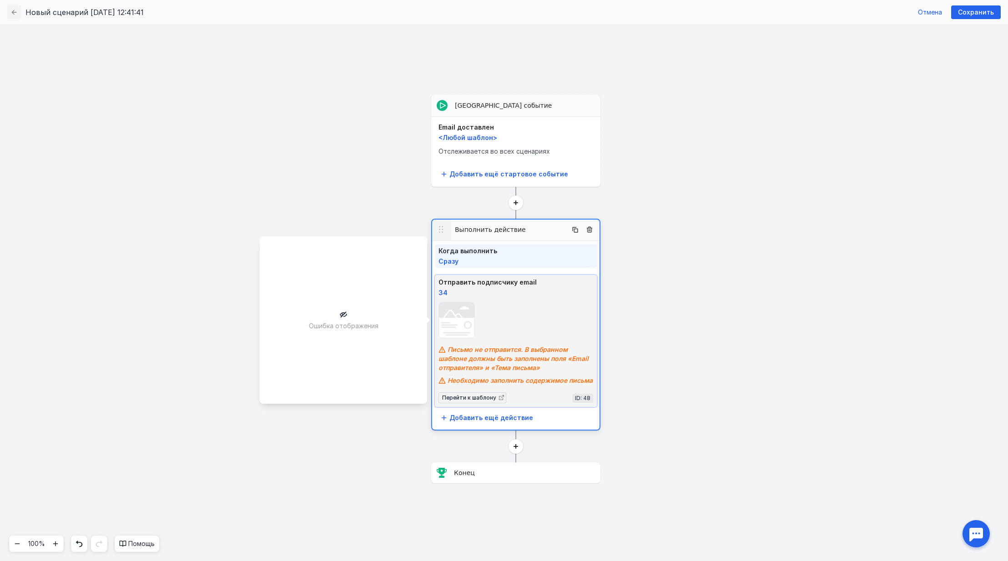
click at [466, 311] on img at bounding box center [456, 319] width 35 height 33
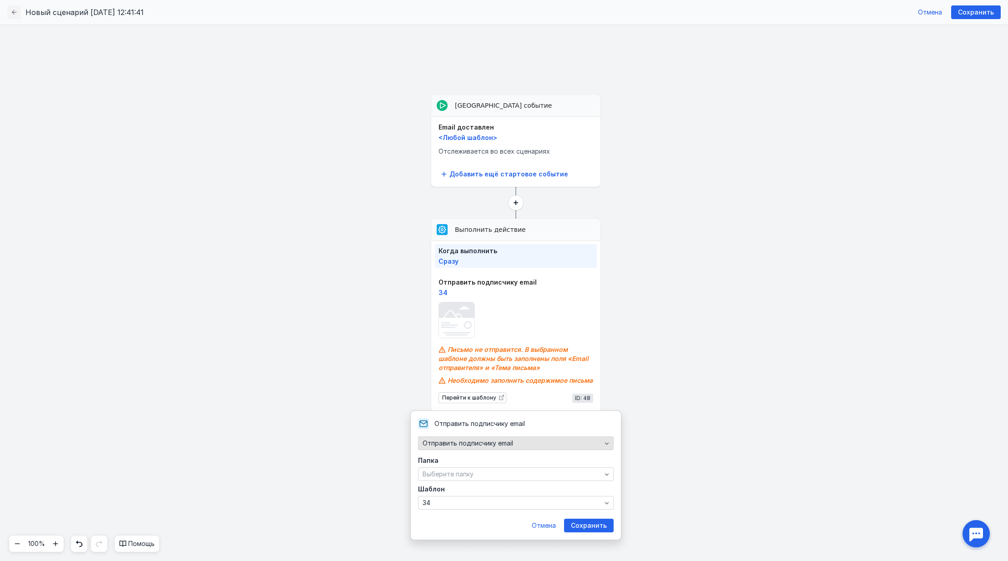
click at [501, 444] on span "Отправить подписчику email" at bounding box center [468, 444] width 91 height 8
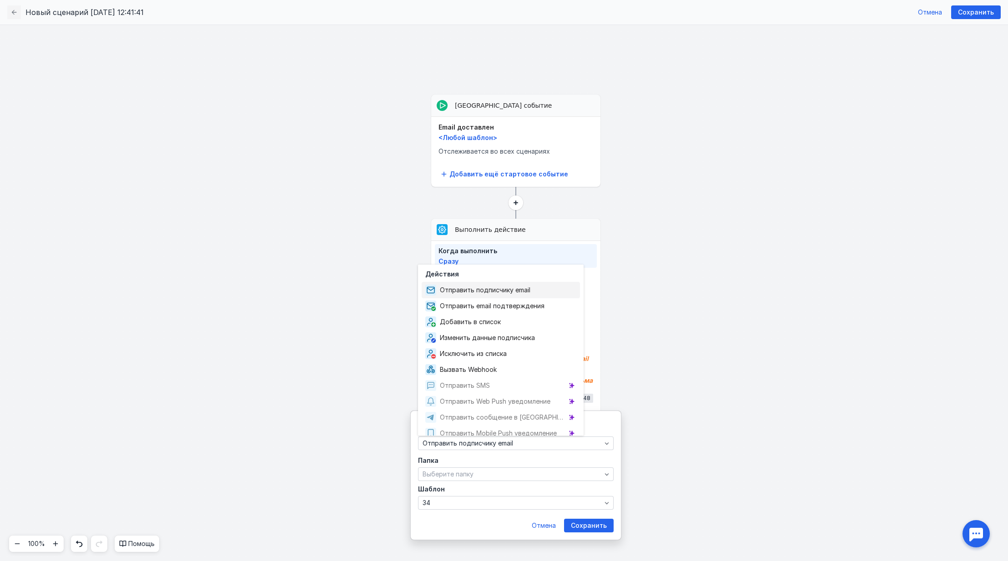
scroll to position [12, 0]
click at [607, 425] on div "Отправить подписчику email" at bounding box center [516, 424] width 196 height 11
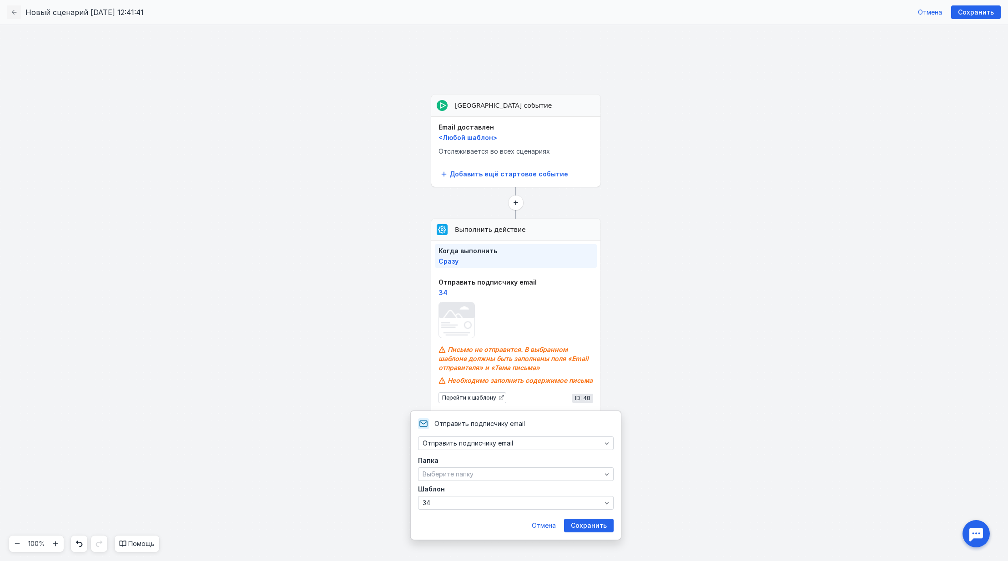
click at [582, 529] on span "Сохранить" at bounding box center [589, 526] width 36 height 8
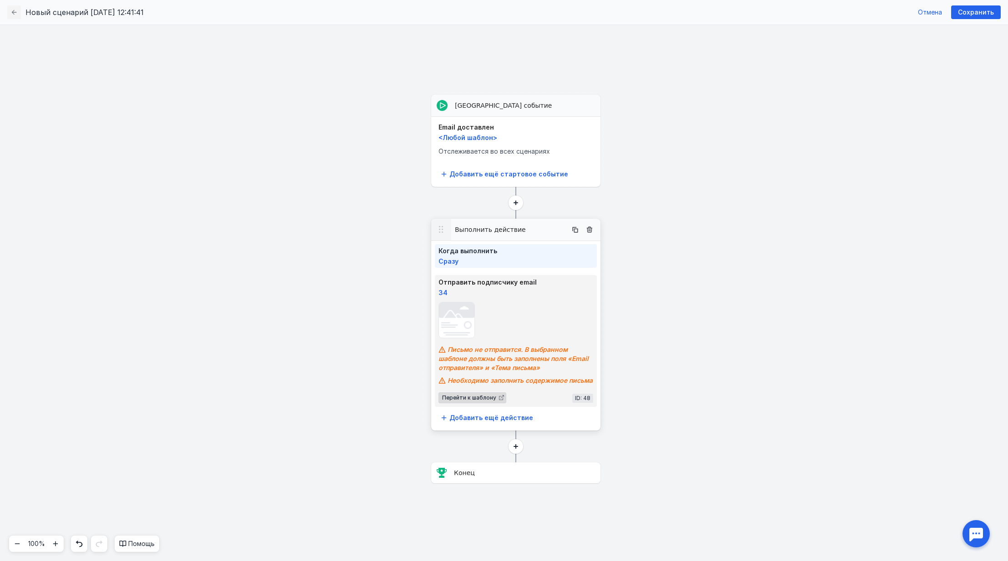
click at [499, 399] on icon at bounding box center [501, 397] width 5 height 5
